Goal: Information Seeking & Learning: Learn about a topic

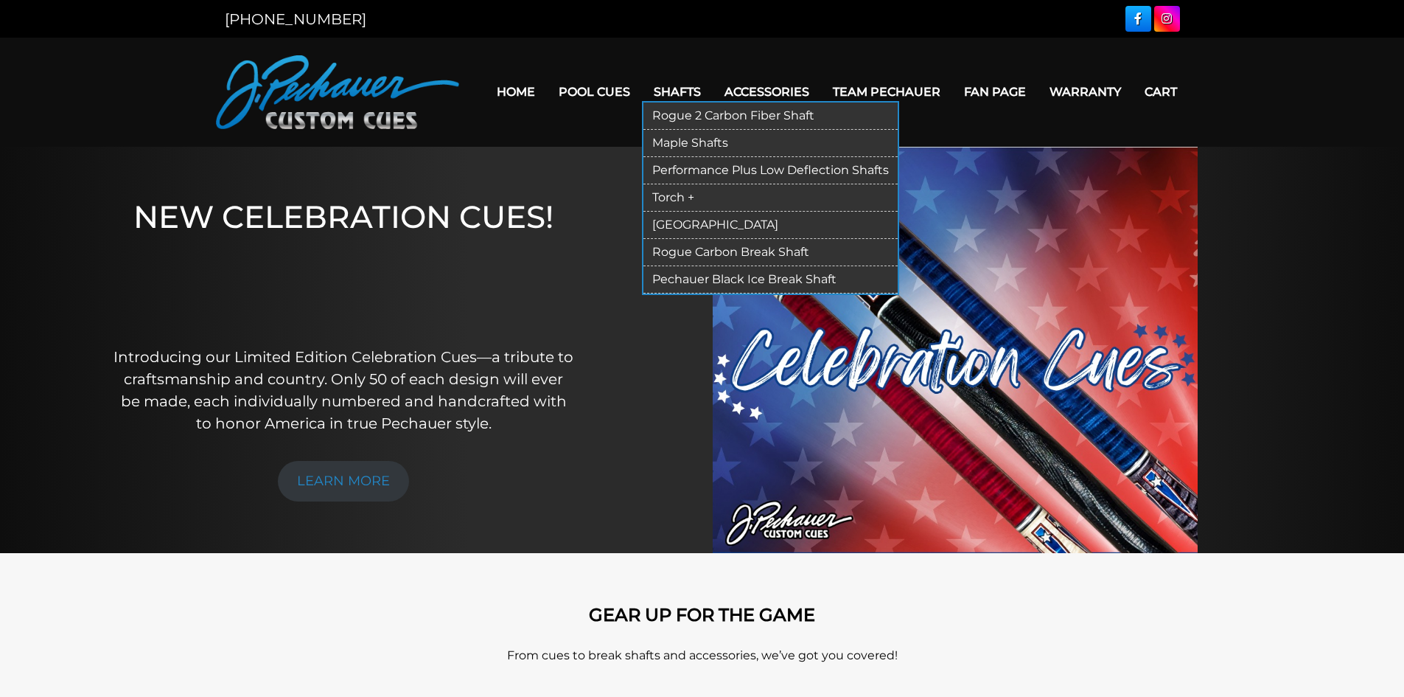
click at [691, 99] on link "Shafts" at bounding box center [677, 92] width 71 height 38
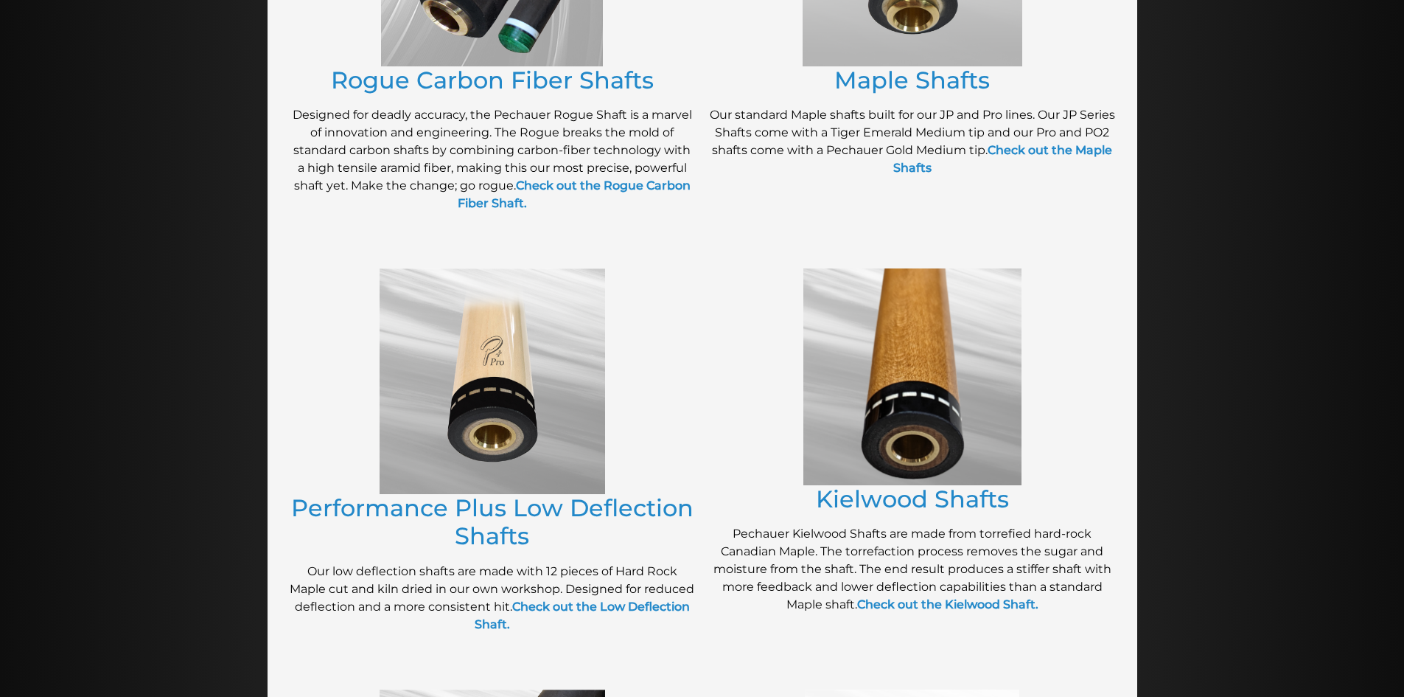
scroll to position [476, 0]
click at [513, 503] on link "Performance Plus Low Deflection Shafts" at bounding box center [492, 520] width 402 height 57
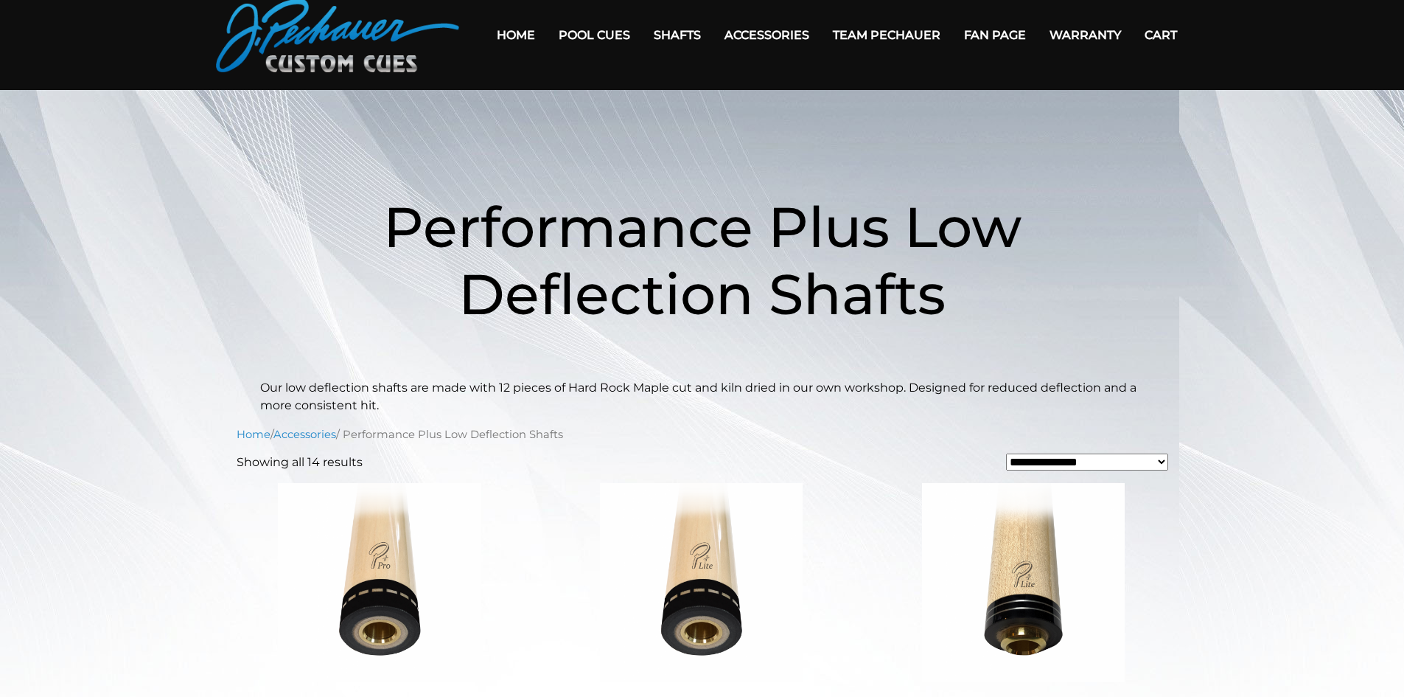
scroll to position [53, 0]
